Goal: Task Accomplishment & Management: Manage account settings

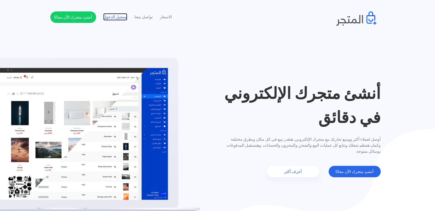
click at [114, 18] on link "تسجيل الدخول" at bounding box center [115, 17] width 24 height 6
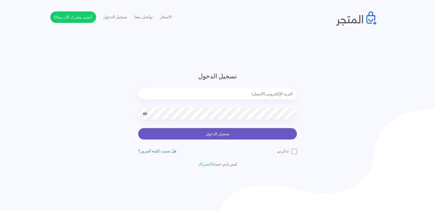
type input "[EMAIL_ADDRESS][DOMAIN_NAME]"
click at [217, 132] on button "تسجيل الدخول" at bounding box center [217, 133] width 159 height 11
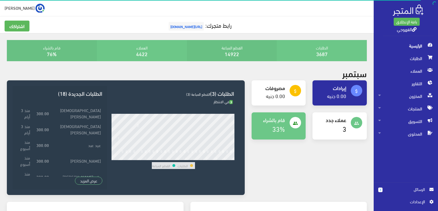
click at [391, 190] on span "الرسائل" at bounding box center [406, 189] width 38 height 6
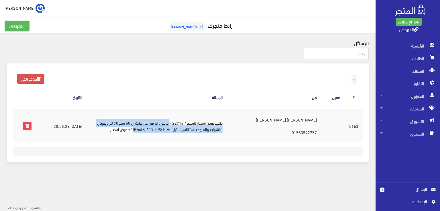
drag, startPoint x: 182, startPoint y: 123, endPoint x: 147, endPoint y: 127, distance: 35.7
click at [147, 127] on td "طلب عرض اسعار للمنتج " #2271 - يونيون اير فرن غاز بيلت ان 60 سم 70 لتر ديجيتال …" at bounding box center [157, 125] width 140 height 33
copy td "يونيون اير فرن غاز بيلت ان 60 سم 70 لتر ديجيتال بالشواية والمروحة استانلس ستيل …"
click at [413, 60] on span "الطلبات" at bounding box center [407, 58] width 55 height 13
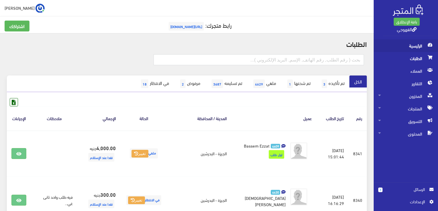
click at [404, 44] on span "الرئيسية" at bounding box center [406, 45] width 55 height 13
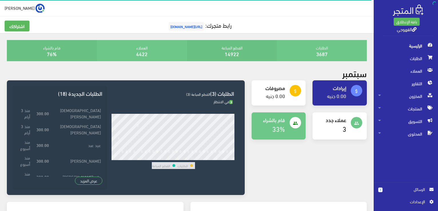
click at [301, 164] on div "attach_money إيرادات 0.00 جنيه attach_money مصروفات" at bounding box center [309, 141] width 122 height 122
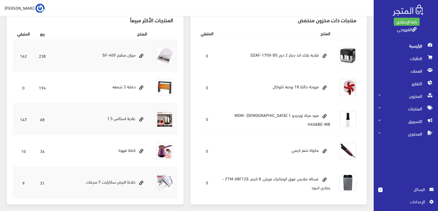
scroll to position [195, 0]
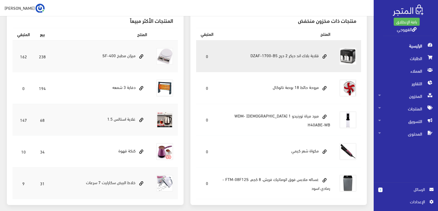
click at [271, 56] on td "قلاية بلاك اند ديكر 2 درج DZAF-1700-B5" at bounding box center [276, 56] width 117 height 32
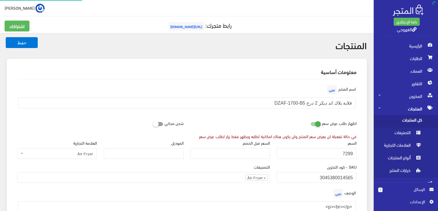
scroll to position [365, 0]
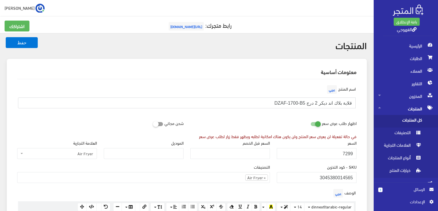
click at [336, 104] on input "قلاية بلاك اند ديكر 2 درج DZAF-1700-B5" at bounding box center [187, 103] width 338 height 11
click at [290, 124] on div "اظهار طلب عرض سعر في حالة تفعيلة لن يعرض سعر المنتج ولن يكون هناك امكانية لطلبه…" at bounding box center [273, 129] width 173 height 22
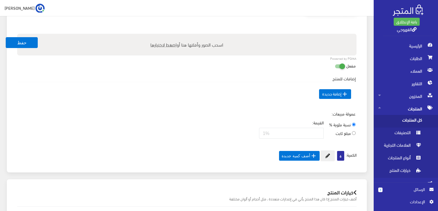
scroll to position [286, 0]
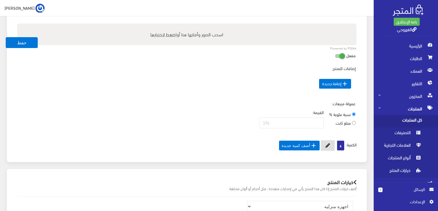
click at [326, 145] on icon at bounding box center [328, 145] width 5 height 5
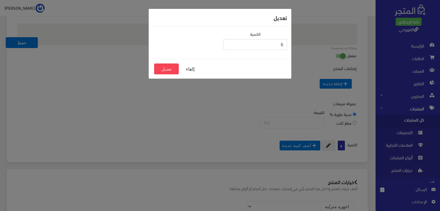
click at [278, 44] on input "6" at bounding box center [255, 44] width 64 height 11
type input "2"
click at [166, 70] on button "تعديل" at bounding box center [166, 69] width 25 height 11
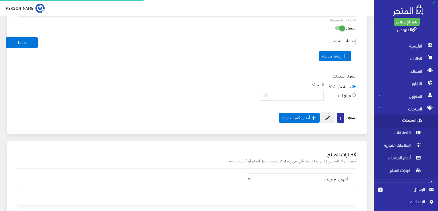
scroll to position [365, 0]
click at [12, 44] on button "حفظ" at bounding box center [22, 42] width 32 height 11
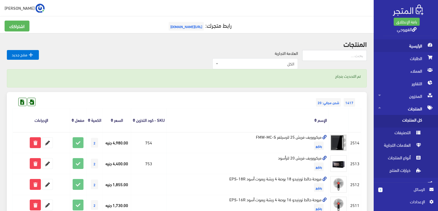
click at [398, 44] on span "الرئيسية" at bounding box center [406, 45] width 55 height 13
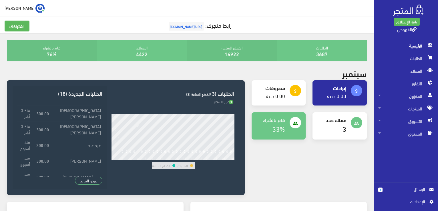
click at [337, 158] on div "attach_money إيرادات 0.00 جنيه attach_money مصروفات" at bounding box center [309, 141] width 122 height 122
click at [425, 189] on span "الرسائل" at bounding box center [406, 189] width 47 height 6
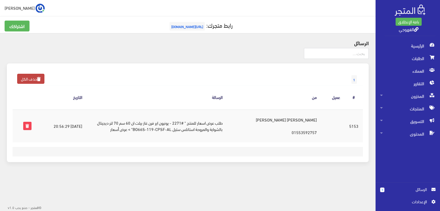
click at [38, 78] on icon at bounding box center [39, 79] width 4 height 4
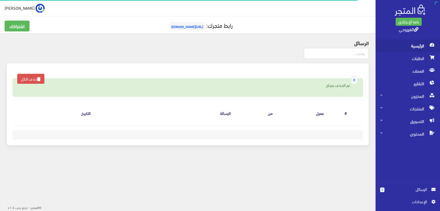
click at [395, 42] on span "الرئيسية" at bounding box center [407, 45] width 55 height 13
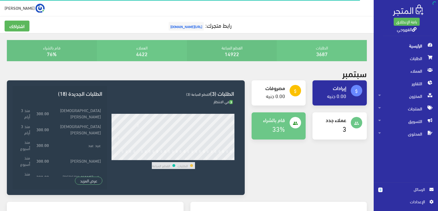
click at [263, 191] on div "attach_money إيرادات 0.00 جنيه attach_money مصروفات" at bounding box center [309, 141] width 122 height 122
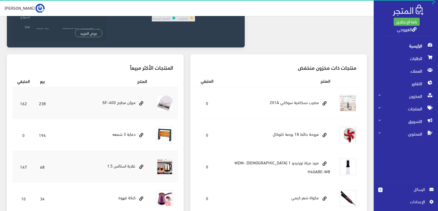
scroll to position [95, 0]
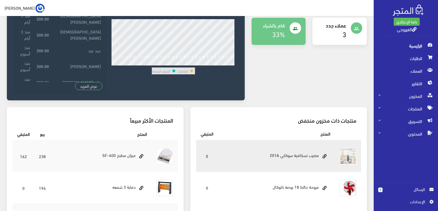
click at [258, 163] on td "مضرب نسكافية سوكاني 201A" at bounding box center [276, 156] width 117 height 32
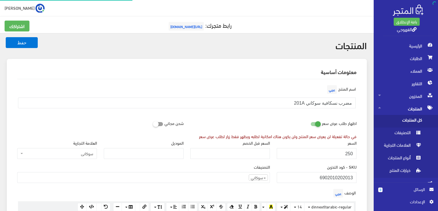
scroll to position [370, 0]
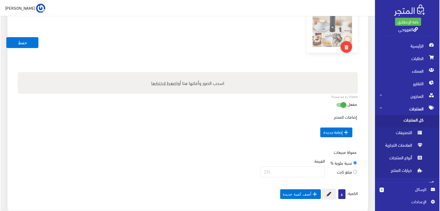
scroll to position [298, 0]
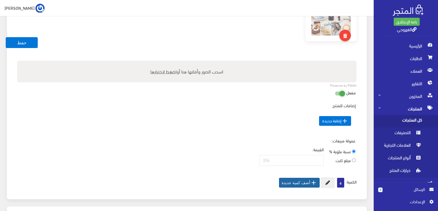
click at [318, 185] on button " أضف كمية جديدة" at bounding box center [299, 183] width 41 height 10
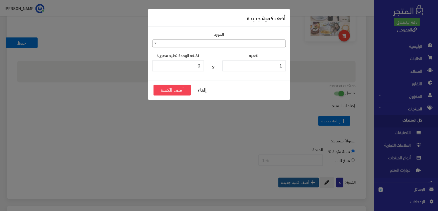
scroll to position [297, 0]
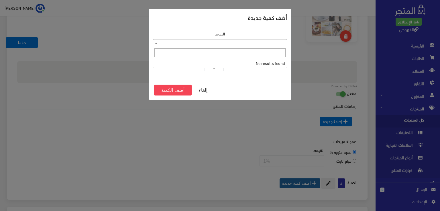
click at [251, 45] on span at bounding box center [220, 43] width 134 height 8
click at [264, 83] on div "إلغاء أضف الكمية" at bounding box center [220, 90] width 142 height 20
click at [250, 69] on input "1" at bounding box center [255, 65] width 64 height 11
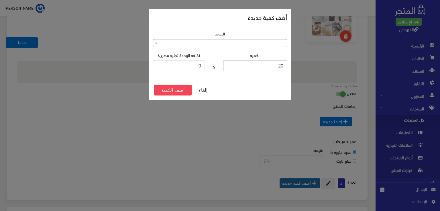
click at [256, 65] on input "20" at bounding box center [255, 65] width 64 height 11
type input "2"
click at [167, 89] on button "أضف الكمية" at bounding box center [172, 90] width 37 height 11
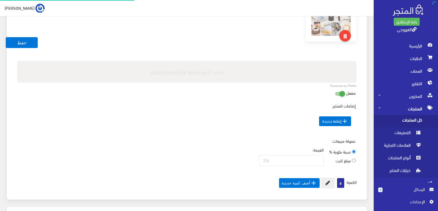
scroll to position [370, 0]
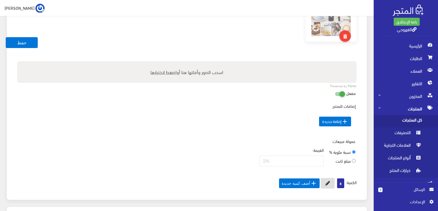
click at [331, 185] on button at bounding box center [328, 183] width 14 height 11
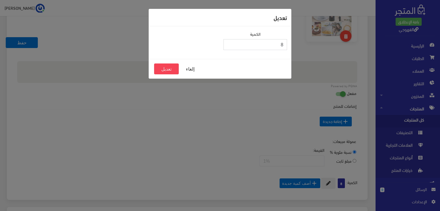
click at [275, 46] on input "8" at bounding box center [255, 44] width 64 height 11
type input "3"
click at [173, 70] on button "تعديل" at bounding box center [166, 69] width 25 height 11
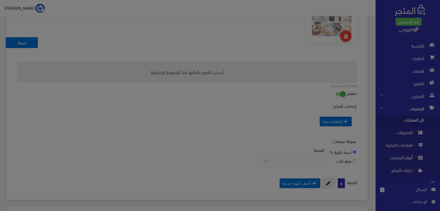
click at [173, 70] on body "باقة الإنطلاق القهوجي الرئيسية 0 " at bounding box center [220, 28] width 440 height 650
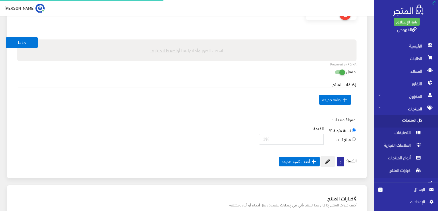
scroll to position [371, 0]
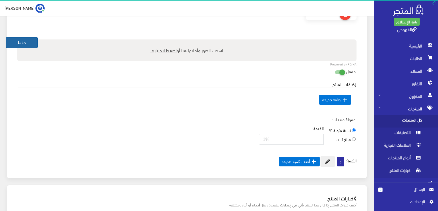
click at [21, 45] on button "حفظ" at bounding box center [22, 42] width 32 height 11
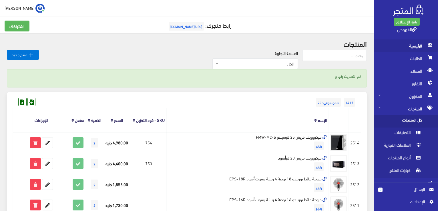
click at [413, 43] on span "الرئيسية" at bounding box center [406, 45] width 55 height 13
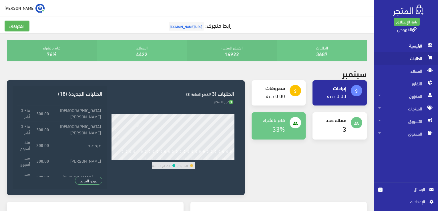
click at [420, 58] on span "الطلبات" at bounding box center [406, 58] width 55 height 13
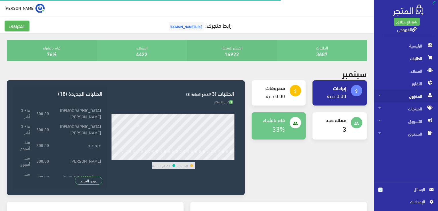
click at [409, 94] on span "المخزون" at bounding box center [406, 96] width 55 height 13
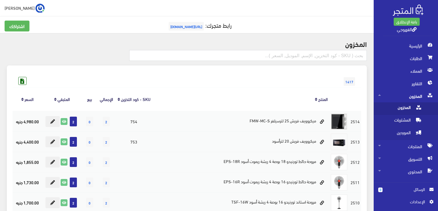
click at [407, 112] on span "المخزون" at bounding box center [400, 108] width 43 height 13
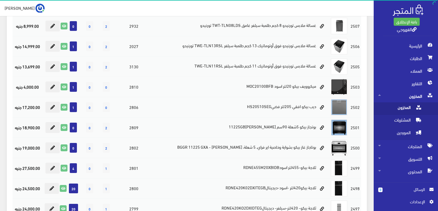
scroll to position [229, 0]
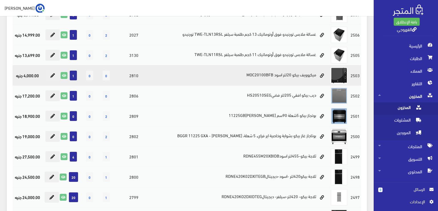
click at [105, 74] on span "0" at bounding box center [106, 76] width 7 height 10
click at [50, 76] on icon at bounding box center [52, 75] width 5 height 5
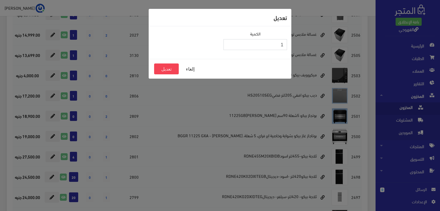
click at [262, 44] on input "1" at bounding box center [255, 44] width 64 height 11
type input "3"
click at [161, 66] on button "تعديل" at bounding box center [166, 69] width 25 height 11
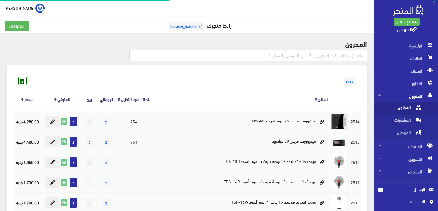
scroll to position [229, 0]
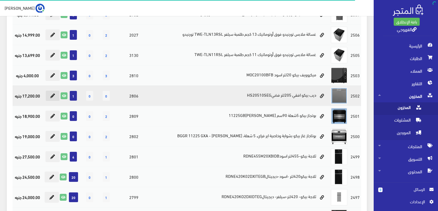
click at [55, 94] on button at bounding box center [52, 95] width 14 height 11
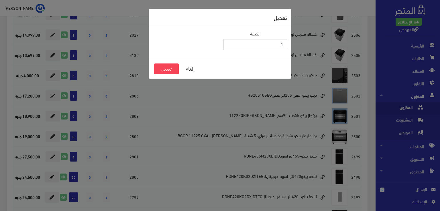
click at [242, 44] on input "1" at bounding box center [255, 44] width 64 height 11
type input "3"
click at [163, 71] on button "تعديل" at bounding box center [166, 69] width 25 height 11
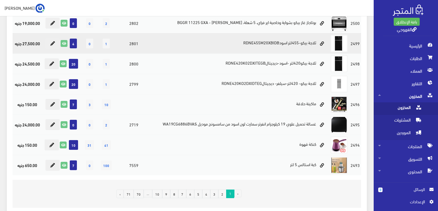
scroll to position [343, 0]
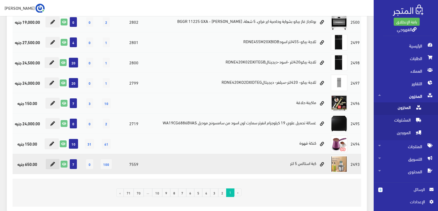
click at [48, 163] on button at bounding box center [52, 164] width 14 height 11
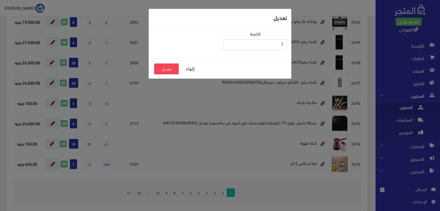
click at [254, 45] on input "7" at bounding box center [255, 44] width 64 height 11
type input "2"
click at [164, 70] on button "تعديل" at bounding box center [166, 69] width 25 height 11
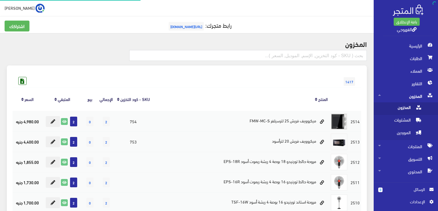
scroll to position [335, 0]
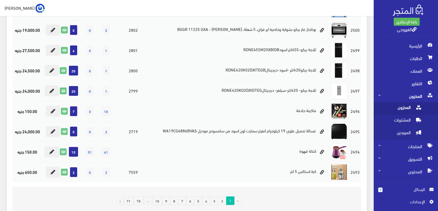
click at [225, 201] on link "2" at bounding box center [222, 201] width 8 height 9
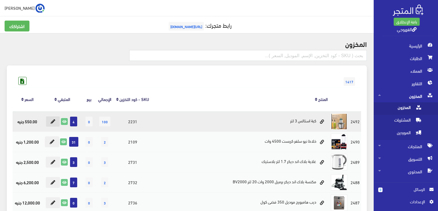
click at [55, 124] on button at bounding box center [53, 121] width 14 height 11
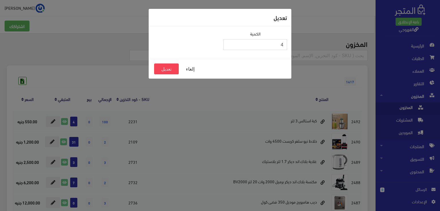
click at [259, 41] on input "4" at bounding box center [255, 44] width 64 height 11
type input "2"
click at [161, 70] on button "تعديل" at bounding box center [166, 69] width 25 height 11
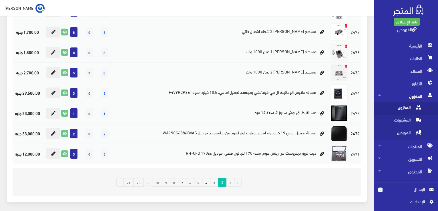
scroll to position [355, 0]
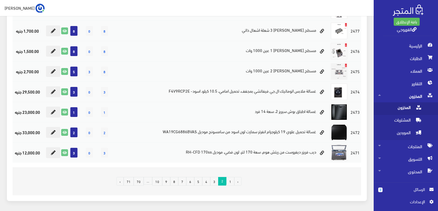
click at [213, 179] on link "3" at bounding box center [214, 181] width 8 height 9
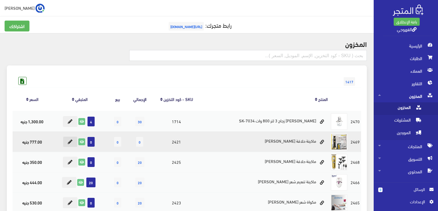
click at [72, 142] on icon at bounding box center [70, 142] width 5 height 5
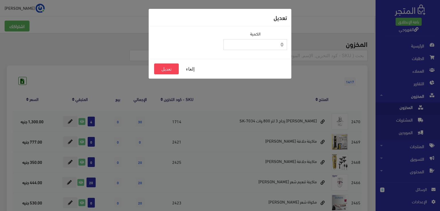
click at [258, 44] on input "0" at bounding box center [255, 44] width 64 height 11
type input "2"
click at [169, 70] on button "تعديل" at bounding box center [166, 69] width 25 height 11
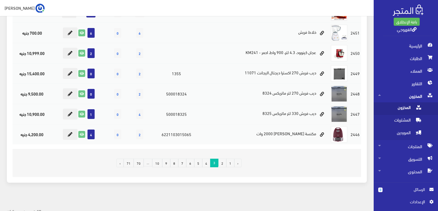
scroll to position [375, 0]
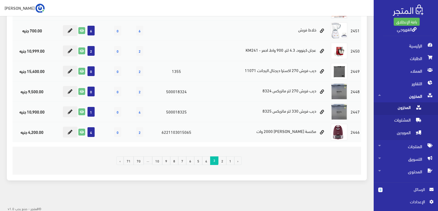
click at [209, 161] on link "4" at bounding box center [206, 161] width 8 height 9
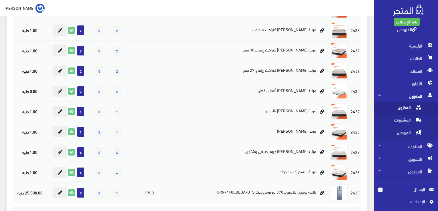
scroll to position [375, 0]
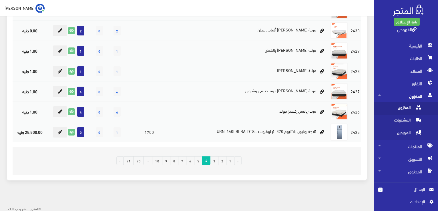
click at [196, 160] on link "5" at bounding box center [198, 161] width 8 height 9
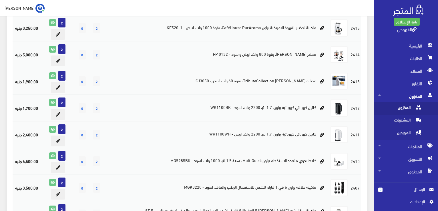
scroll to position [375, 0]
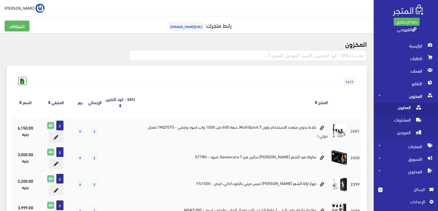
click at [191, 91] on th "المنتج" at bounding box center [233, 102] width 191 height 30
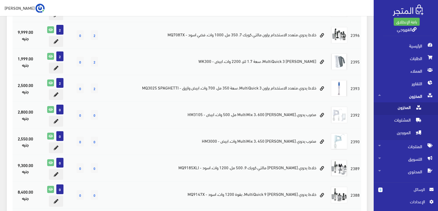
scroll to position [240, 0]
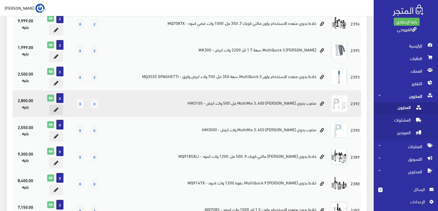
click at [57, 108] on icon at bounding box center [56, 110] width 5 height 5
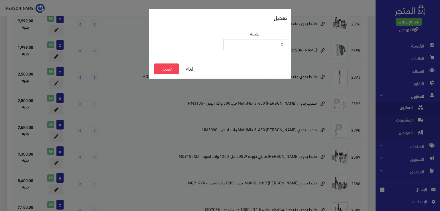
click at [262, 48] on input "0" at bounding box center [255, 44] width 64 height 11
type input "2"
click at [159, 67] on button "تعديل" at bounding box center [166, 69] width 25 height 11
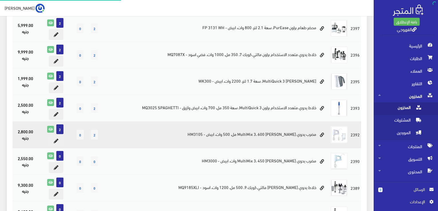
scroll to position [240, 0]
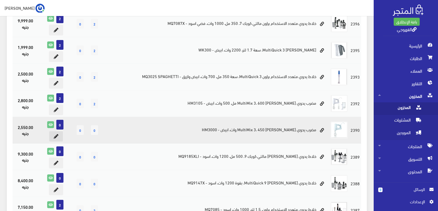
click at [54, 135] on icon at bounding box center [56, 136] width 5 height 5
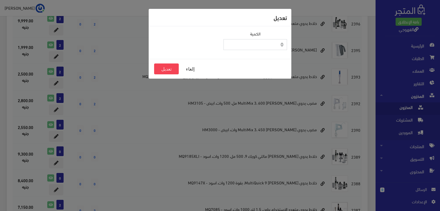
click at [239, 47] on input "0" at bounding box center [255, 44] width 64 height 11
type input "3"
click at [165, 69] on button "تعديل" at bounding box center [166, 69] width 25 height 11
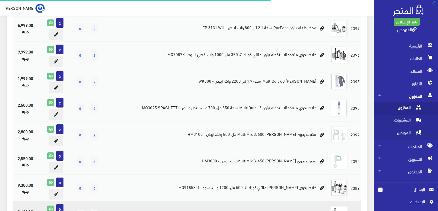
scroll to position [240, 0]
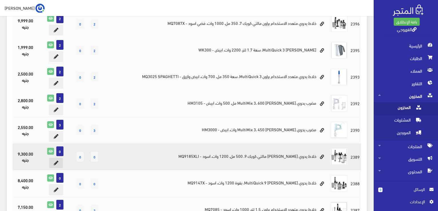
click at [61, 160] on button at bounding box center [56, 163] width 14 height 11
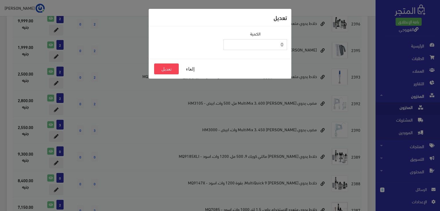
click at [246, 43] on input "0" at bounding box center [255, 44] width 64 height 11
type input "2"
click at [168, 70] on button "تعديل" at bounding box center [166, 69] width 25 height 11
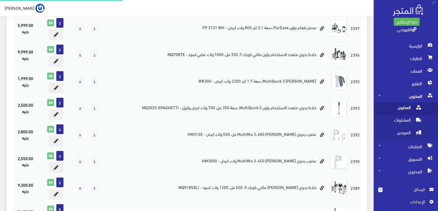
scroll to position [240, 0]
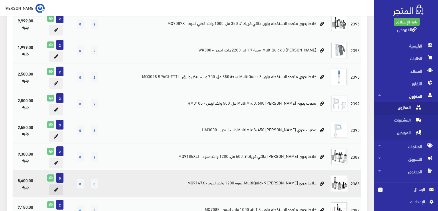
click at [60, 187] on button at bounding box center [56, 189] width 14 height 11
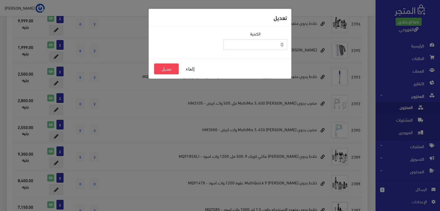
click at [252, 46] on input "0" at bounding box center [255, 44] width 64 height 11
type input "2"
click at [171, 66] on button "تعديل" at bounding box center [166, 69] width 25 height 11
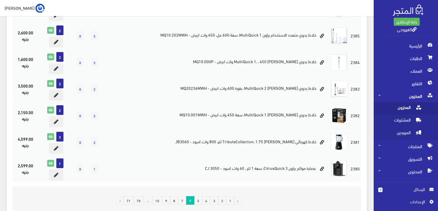
scroll to position [469, 0]
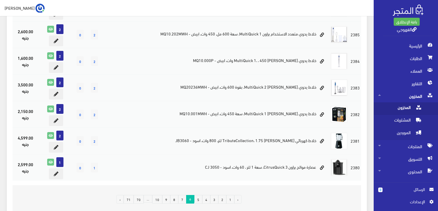
click at [183, 195] on link "7" at bounding box center [182, 199] width 8 height 9
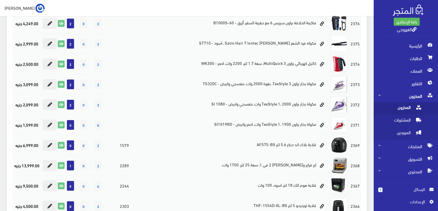
scroll to position [160, 0]
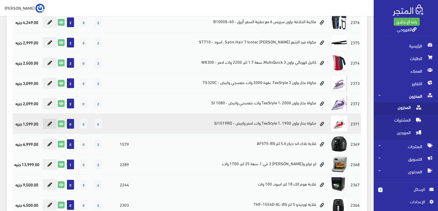
click at [52, 124] on icon at bounding box center [49, 124] width 5 height 5
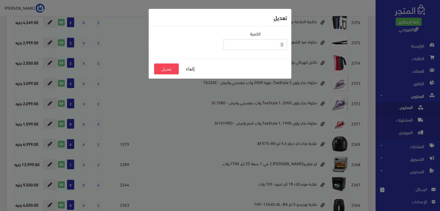
click at [278, 45] on input "0" at bounding box center [255, 44] width 64 height 11
type input "2"
click at [168, 66] on button "تعديل" at bounding box center [166, 69] width 25 height 11
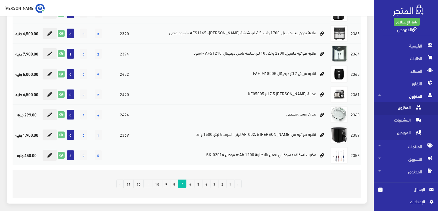
scroll to position [375, 0]
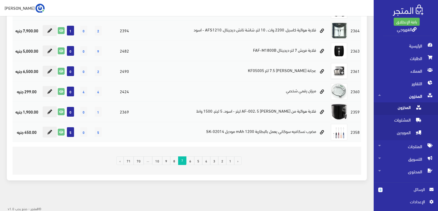
click at [175, 164] on div "‹ 1 2 3 4 5 6 7 8 9 10 ... 70 71" at bounding box center [187, 160] width 116 height 19
click at [175, 160] on link "8" at bounding box center [174, 161] width 8 height 9
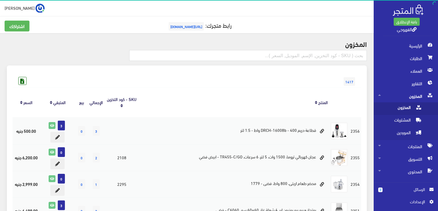
click at [161, 93] on th "المنتج" at bounding box center [234, 102] width 190 height 30
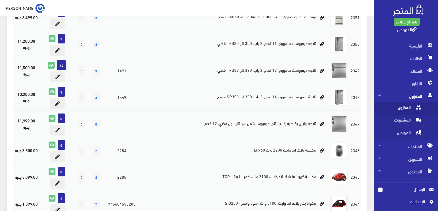
scroll to position [195, 0]
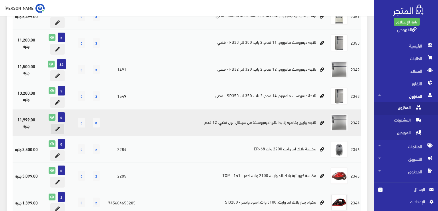
click at [64, 126] on button at bounding box center [57, 129] width 14 height 11
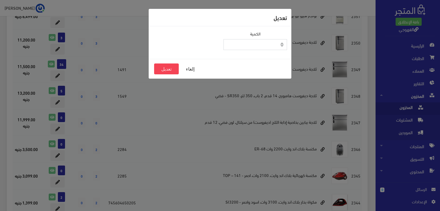
click at [236, 44] on input "0" at bounding box center [255, 44] width 64 height 11
type input "2"
click at [165, 67] on button "تعديل" at bounding box center [166, 69] width 25 height 11
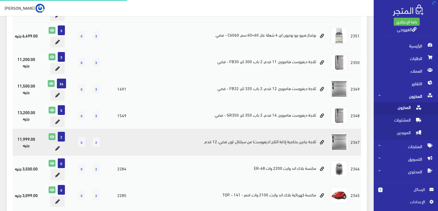
scroll to position [195, 0]
